Goal: Find specific page/section: Find specific page/section

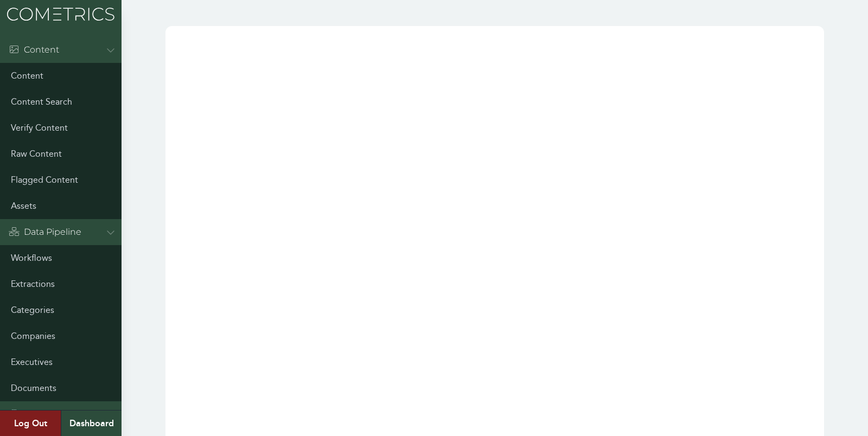
click at [19, 260] on link "Workflows" at bounding box center [61, 258] width 122 height 26
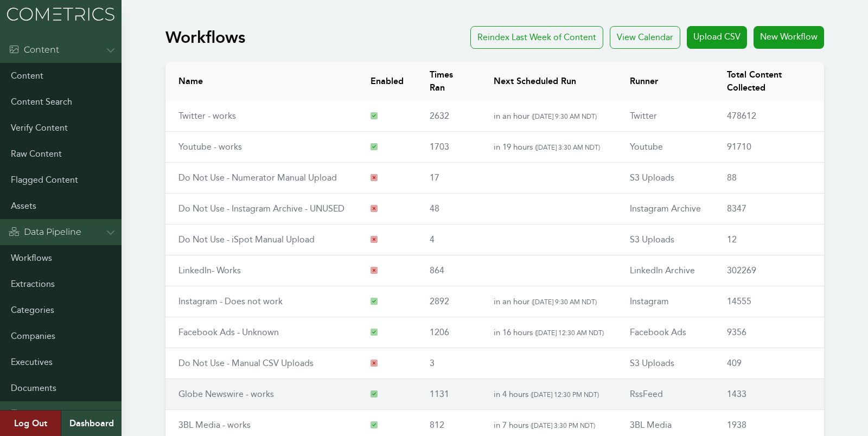
scroll to position [124, 0]
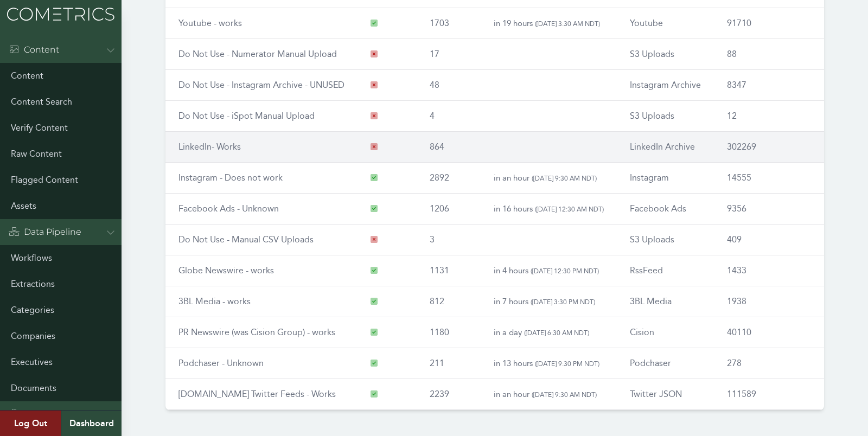
click at [202, 151] on td "LinkedIn- Works" at bounding box center [261, 147] width 192 height 31
